Goal: Navigation & Orientation: Find specific page/section

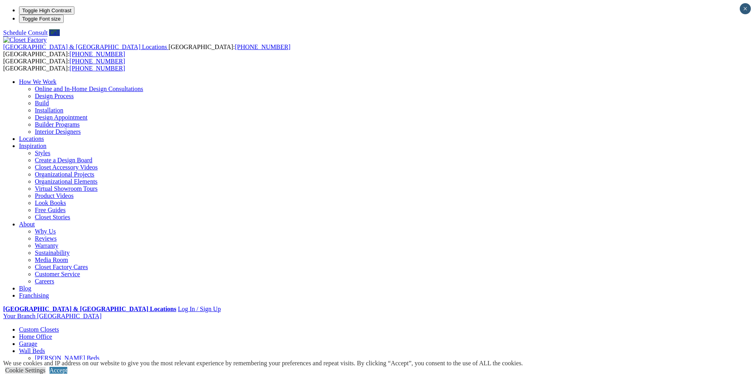
click at [46, 373] on link "Wall Units" at bounding box center [32, 379] width 27 height 7
